Goal: Task Accomplishment & Management: Manage account settings

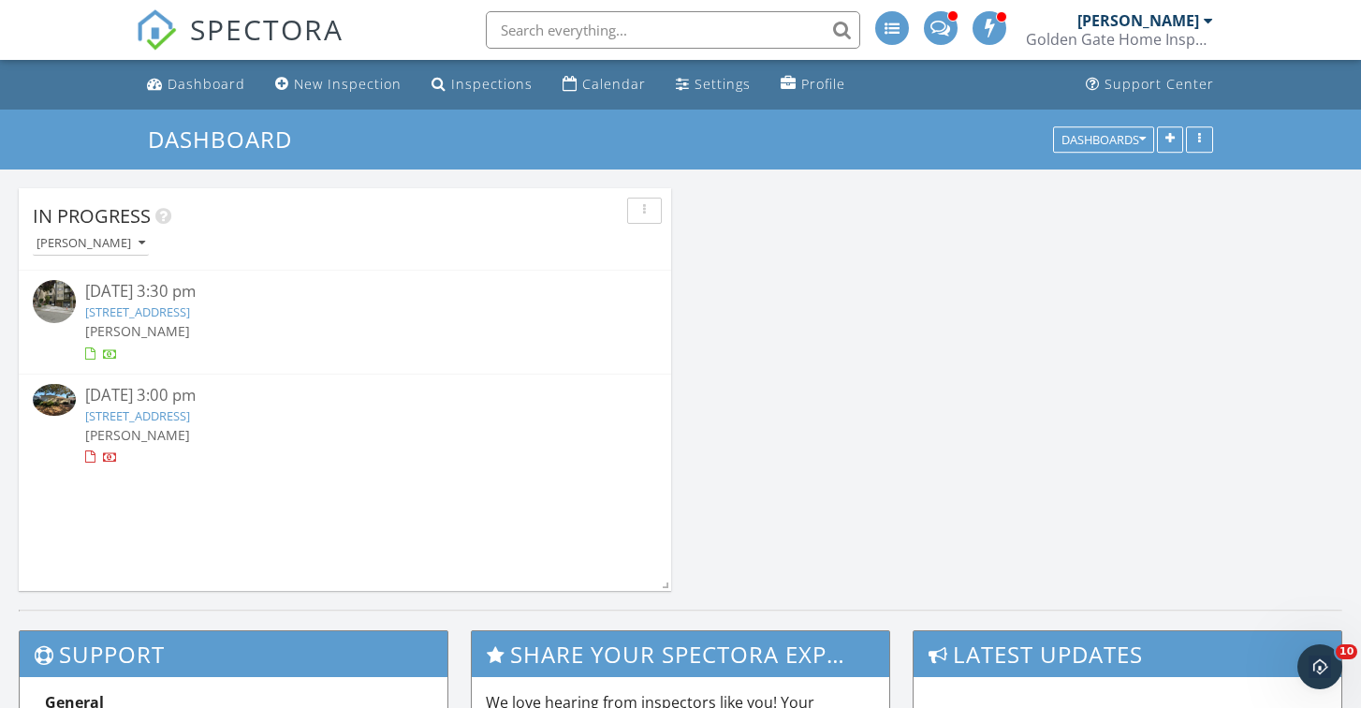
click at [190, 413] on link "1664 138th Ave, San Leandro, CA 94578" at bounding box center [137, 415] width 105 height 17
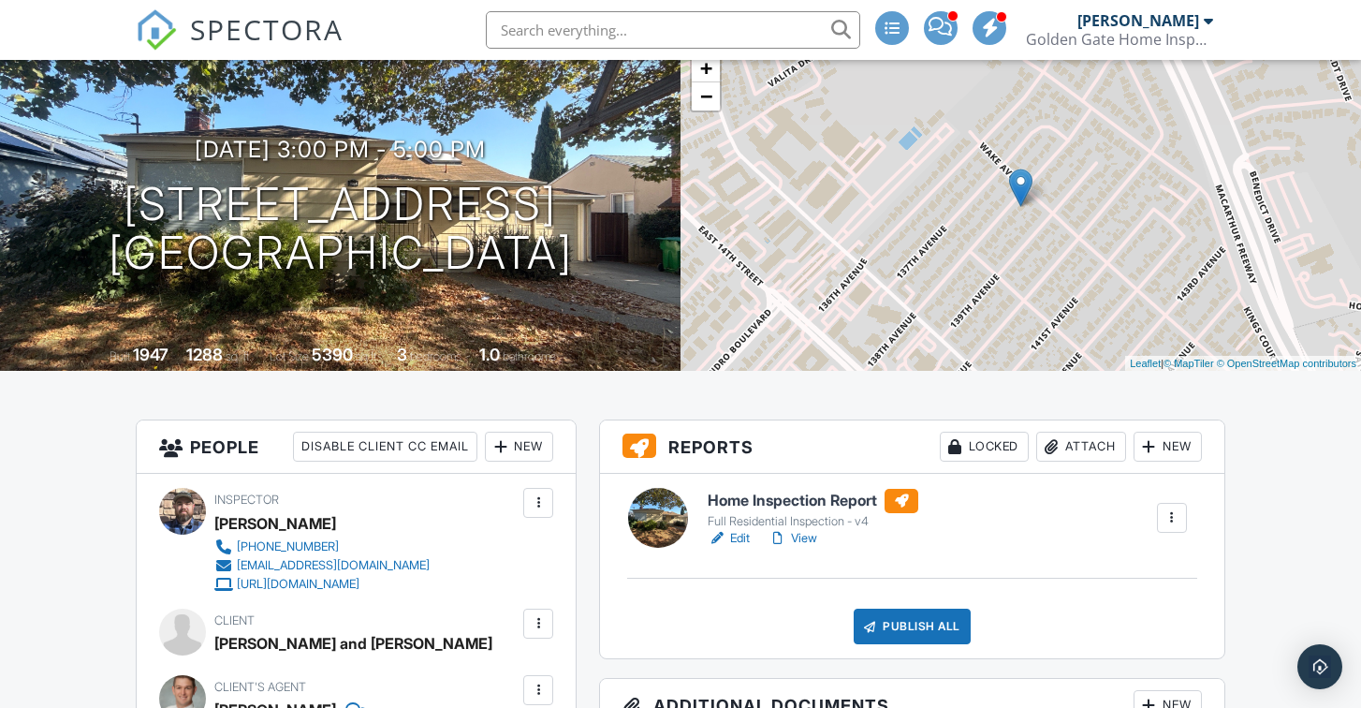
scroll to position [198, 0]
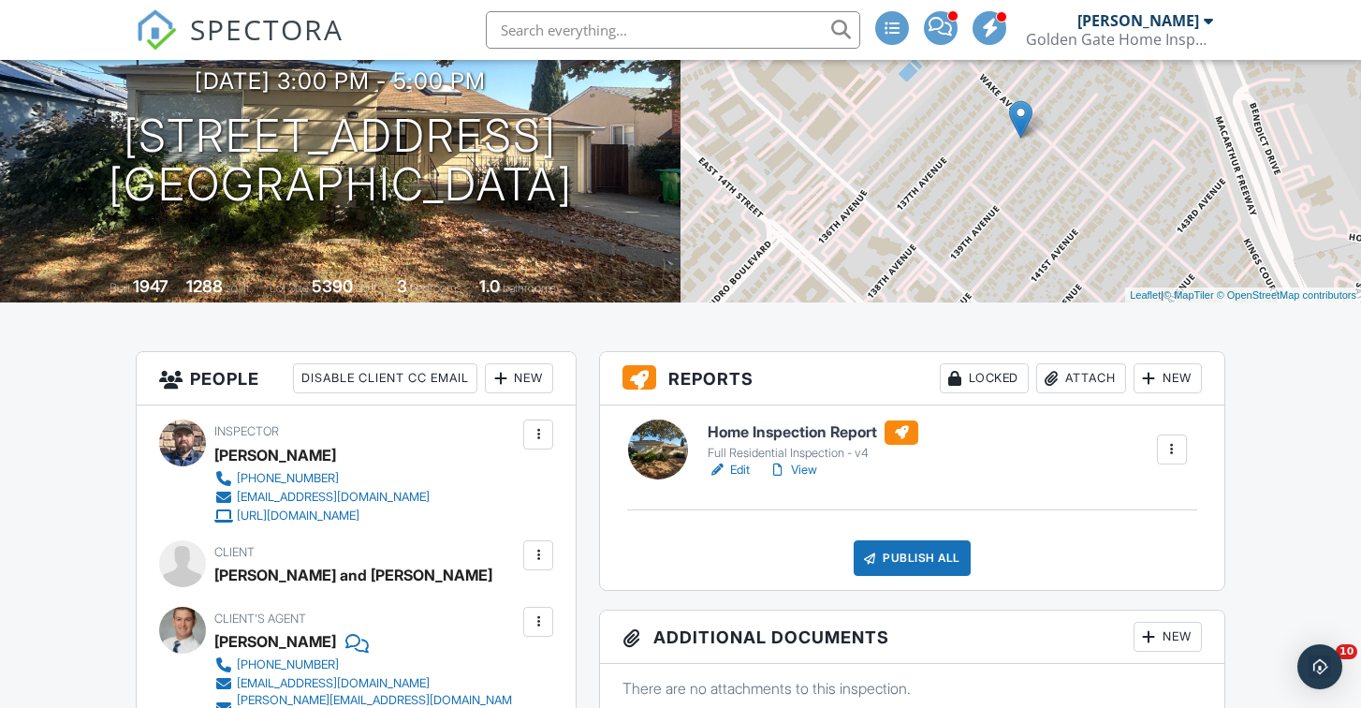
click at [813, 473] on link "View" at bounding box center [793, 470] width 49 height 19
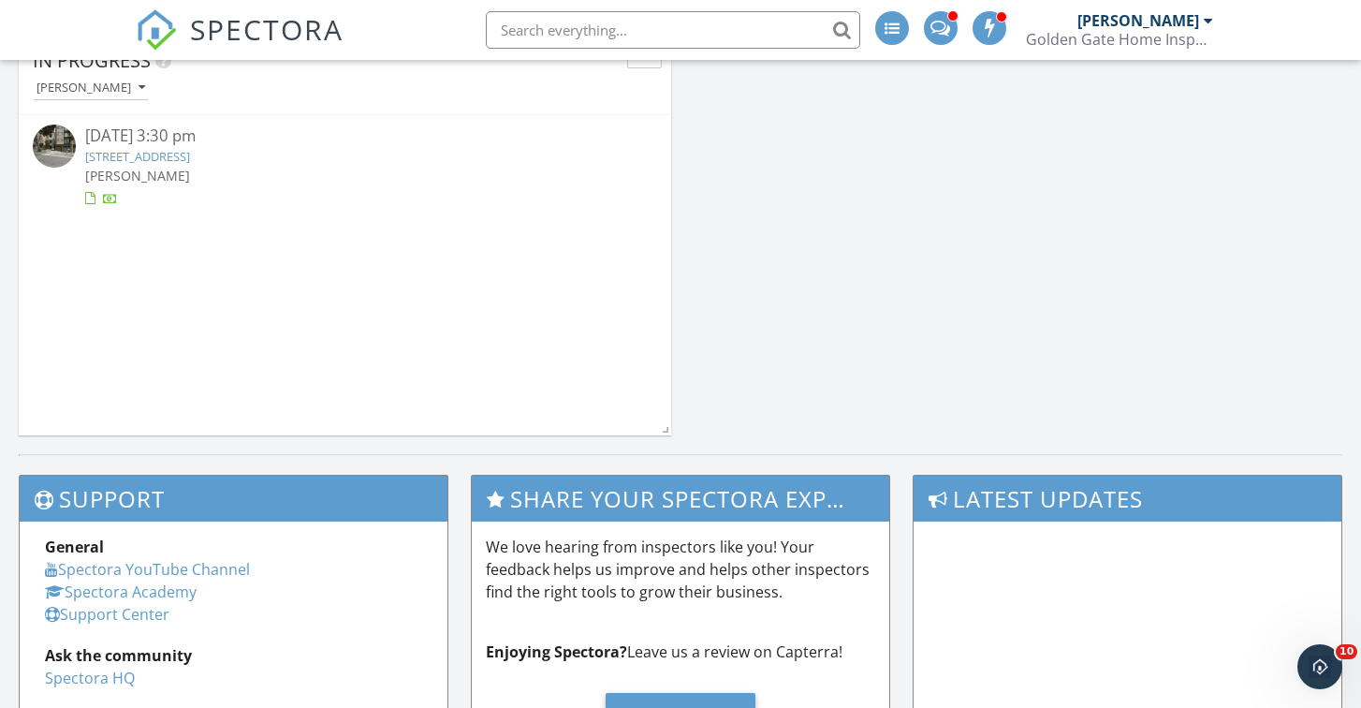
scroll to position [162, 0]
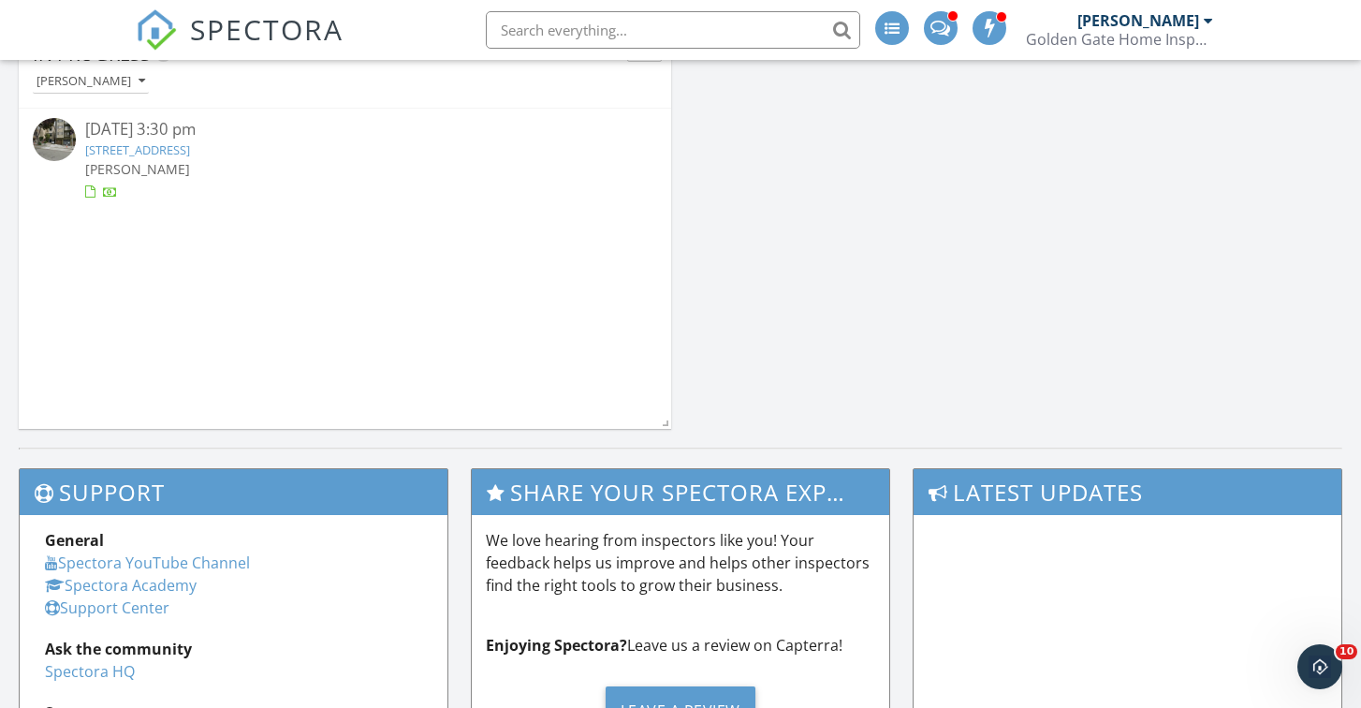
click at [190, 151] on link "[STREET_ADDRESS]" at bounding box center [137, 149] width 105 height 17
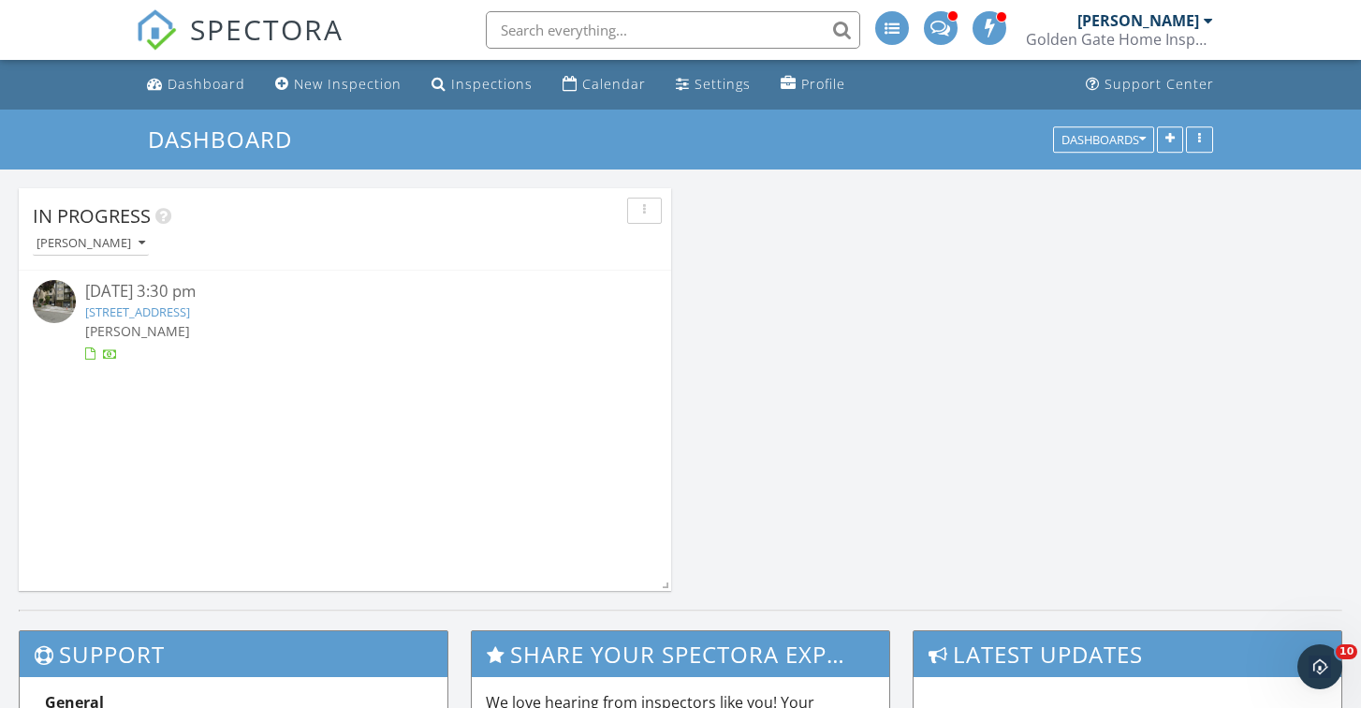
click at [190, 316] on link "[STREET_ADDRESS]" at bounding box center [137, 311] width 105 height 17
click at [190, 309] on link "[STREET_ADDRESS]" at bounding box center [137, 311] width 105 height 17
click at [190, 303] on link "2046 Divisadero St, San Francisco, CA 94115" at bounding box center [137, 311] width 105 height 17
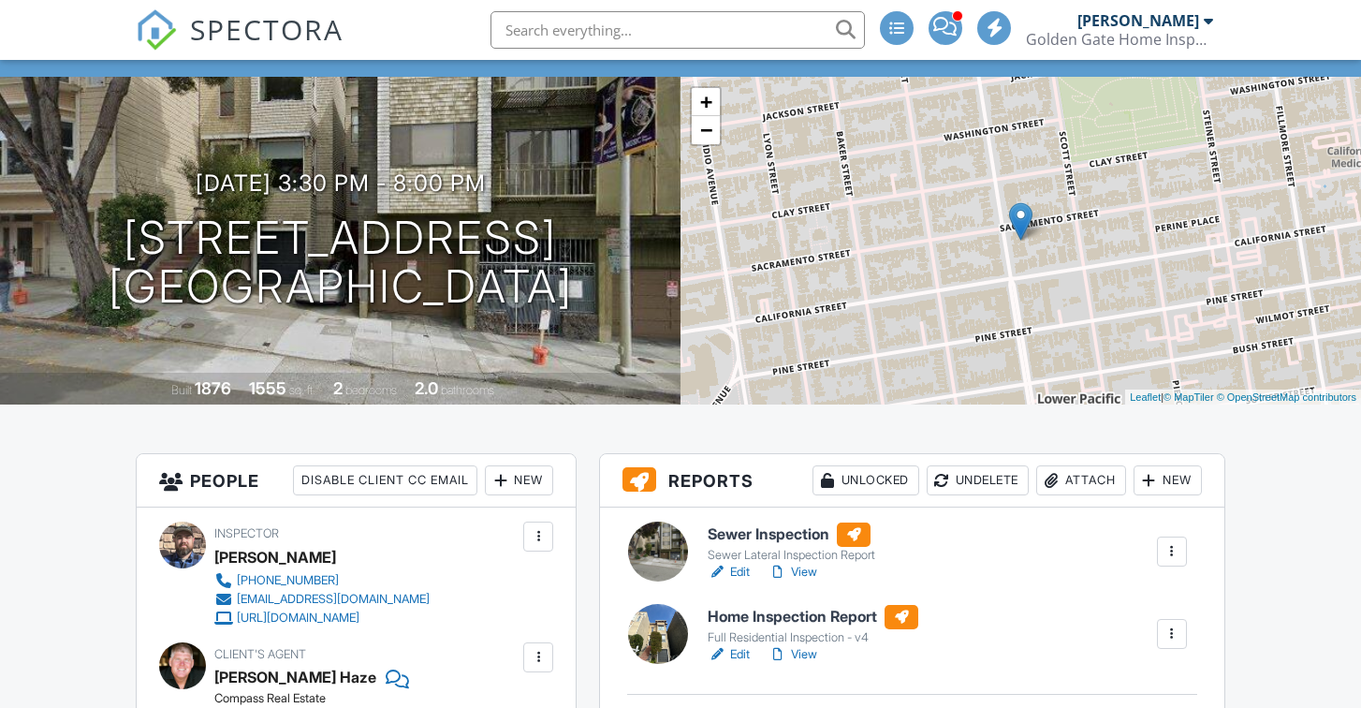
scroll to position [159, 0]
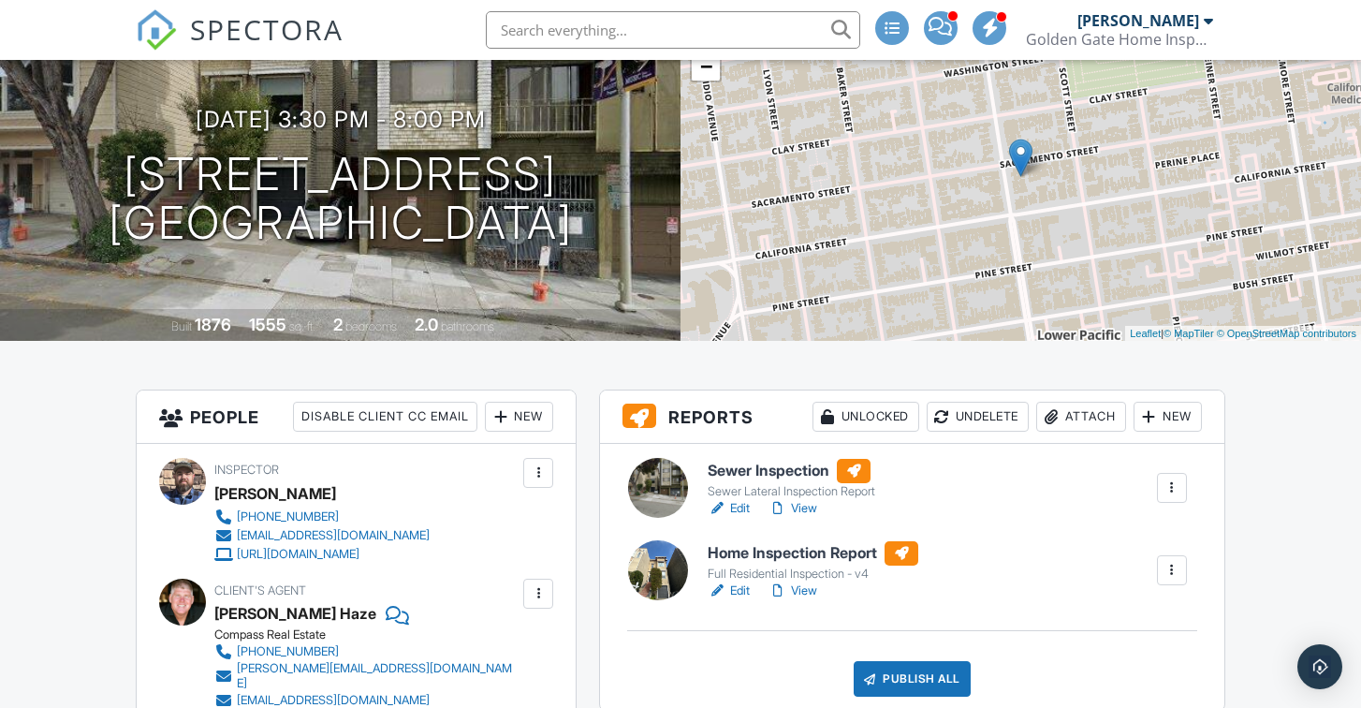
click at [740, 596] on link "Edit" at bounding box center [729, 590] width 42 height 19
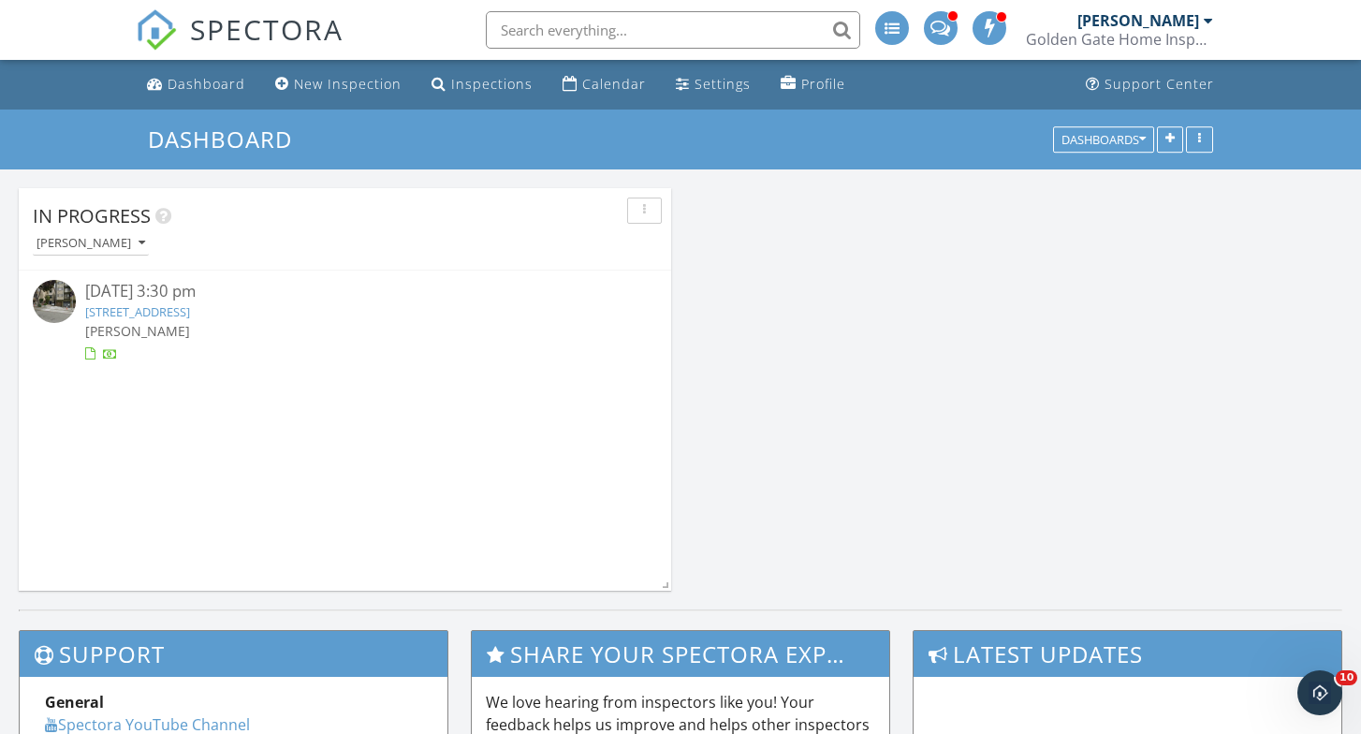
click at [190, 313] on link "[STREET_ADDRESS]" at bounding box center [137, 311] width 105 height 17
